Goal: Navigation & Orientation: Find specific page/section

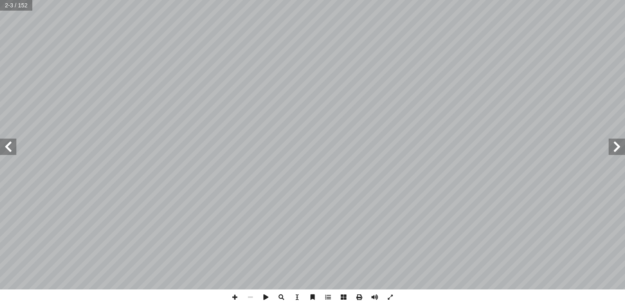
click at [8, 144] on span at bounding box center [8, 147] width 16 height 16
click at [9, 149] on span at bounding box center [8, 147] width 16 height 16
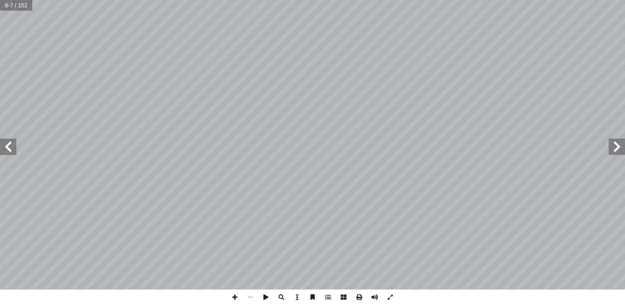
click at [9, 149] on span at bounding box center [8, 147] width 16 height 16
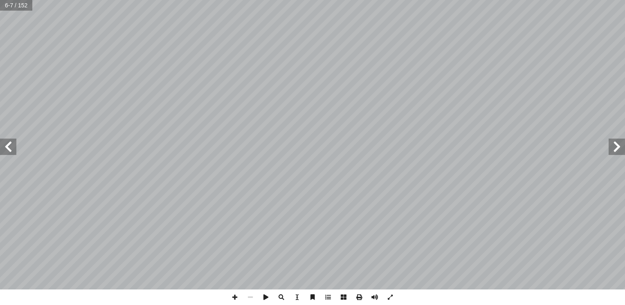
click at [9, 149] on span at bounding box center [8, 147] width 16 height 16
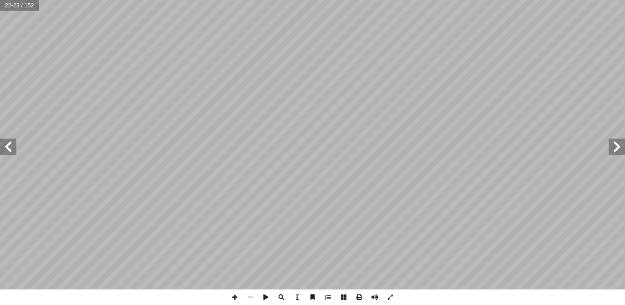
click at [13, 151] on span at bounding box center [8, 147] width 16 height 16
